Goal: Navigation & Orientation: Find specific page/section

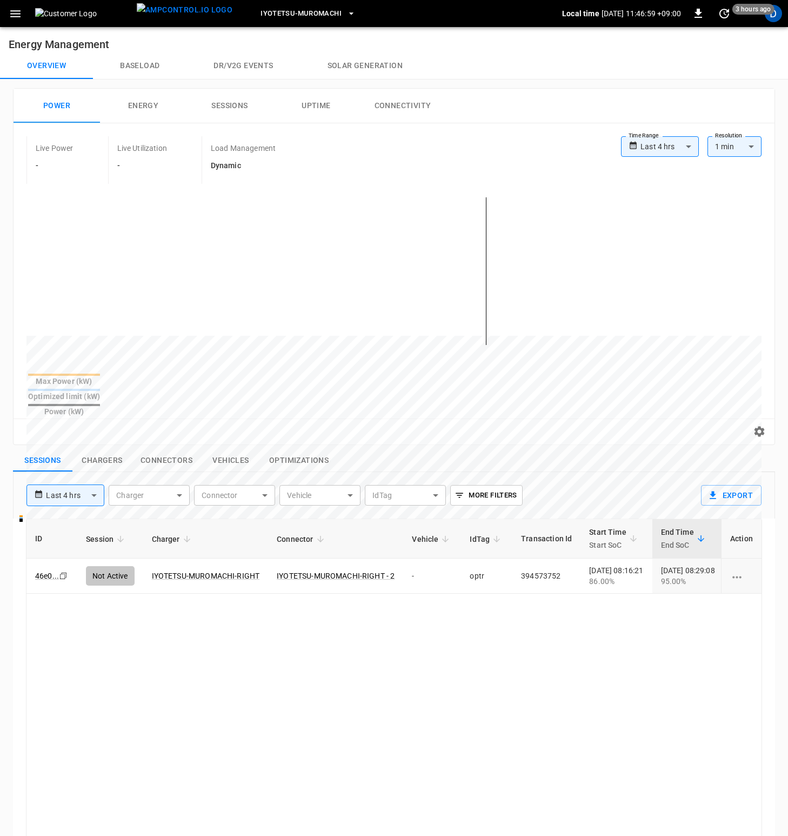
scroll to position [0, 189]
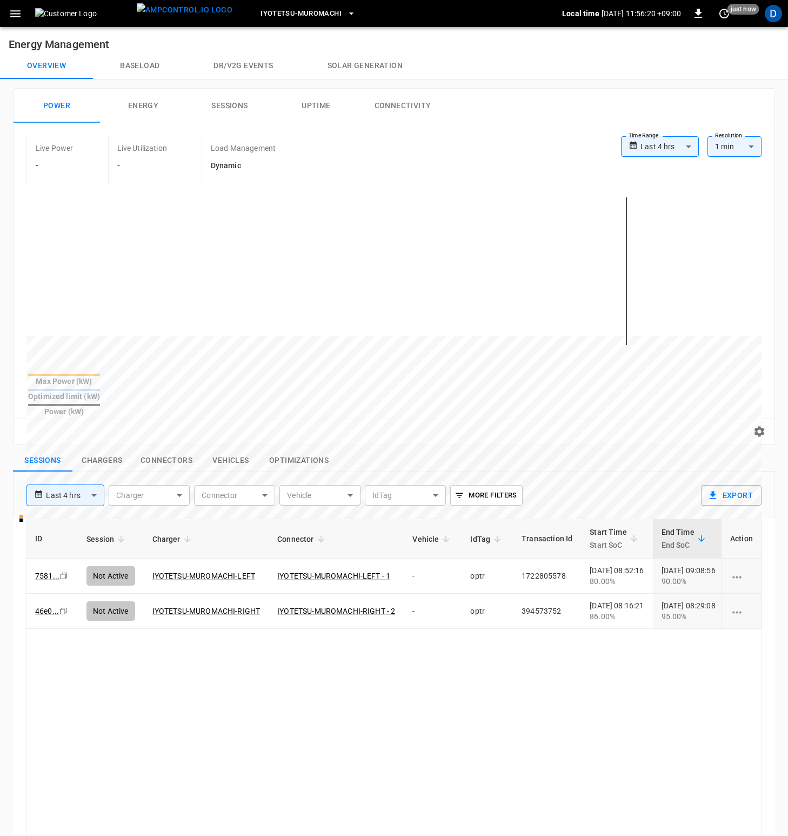
scroll to position [0, 208]
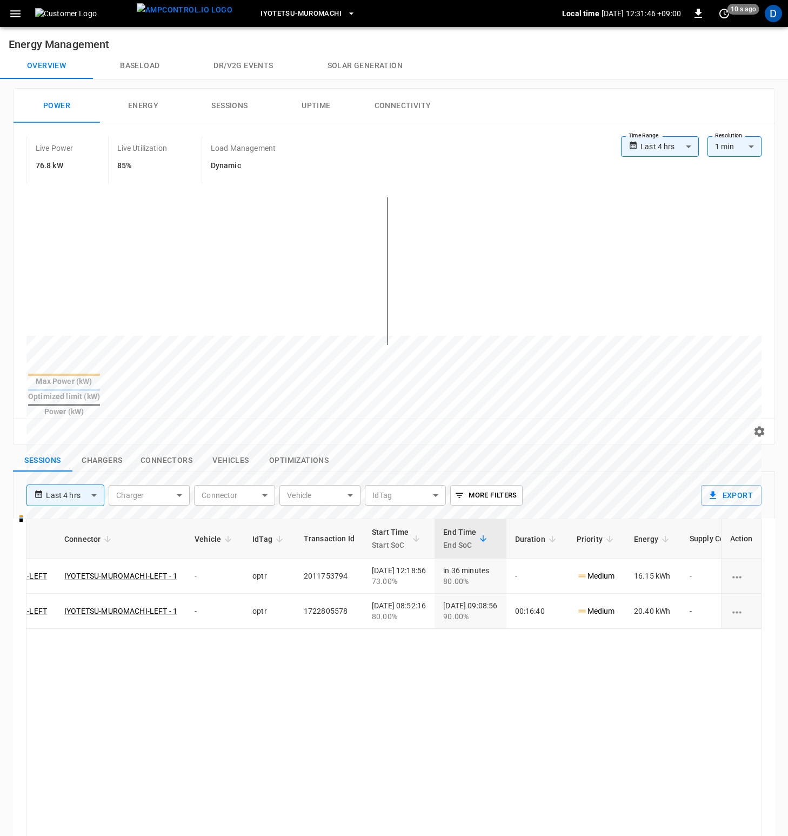
click at [146, 64] on button "Baseload" at bounding box center [140, 66] width 94 height 26
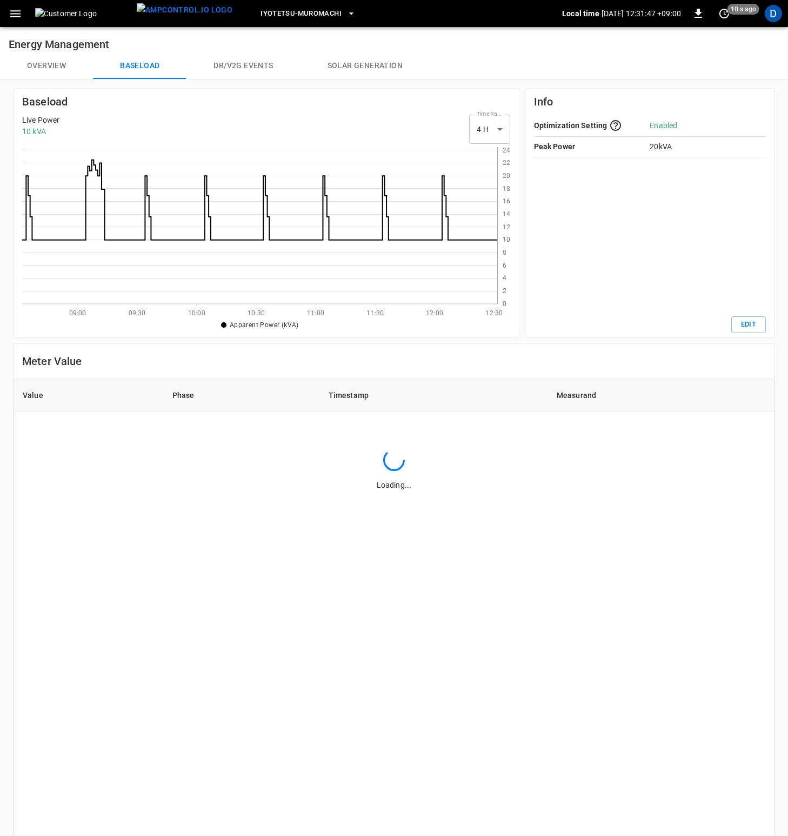
scroll to position [149, 467]
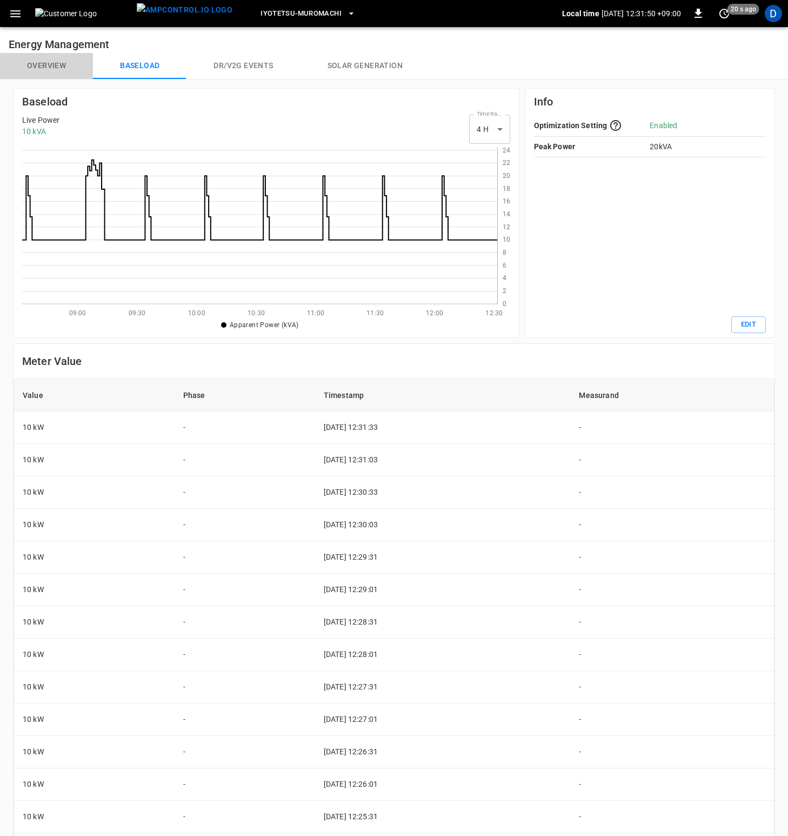
click at [59, 66] on button "Overview" at bounding box center [46, 66] width 93 height 26
